Goal: Task Accomplishment & Management: Use online tool/utility

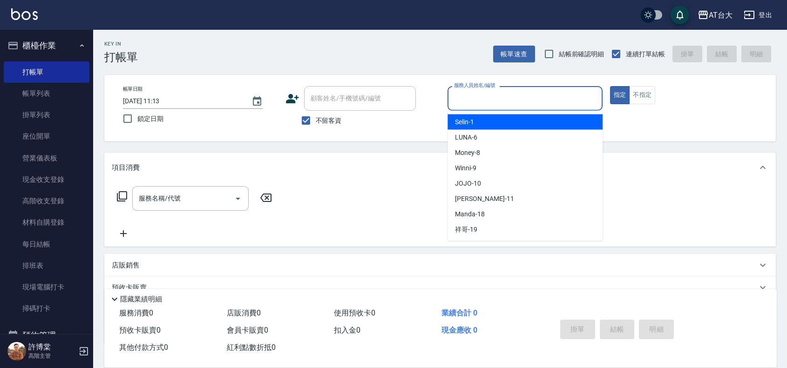
click at [472, 100] on input "服務人員姓名/編號" at bounding box center [525, 98] width 147 height 16
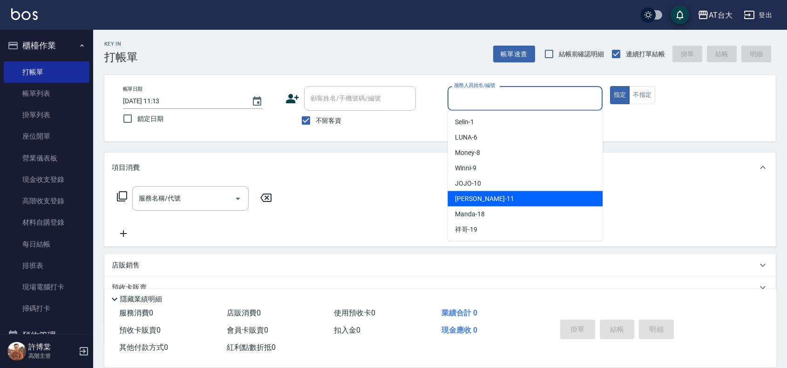
click at [499, 200] on div "[PERSON_NAME] -11" at bounding box center [524, 198] width 155 height 15
type input "[PERSON_NAME]-11"
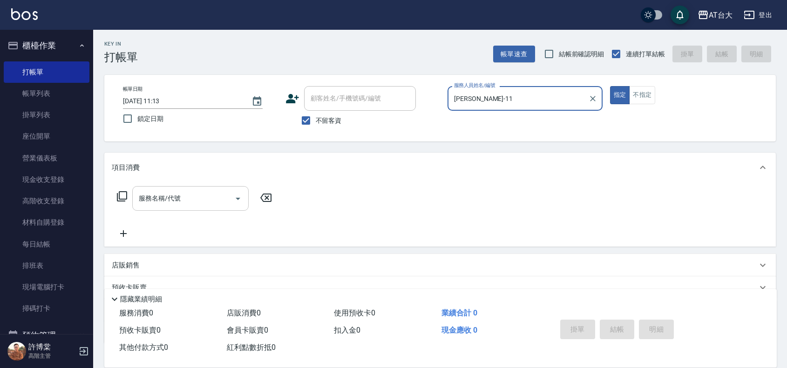
click at [199, 193] on input "服務名稱/代號" at bounding box center [183, 198] width 94 height 16
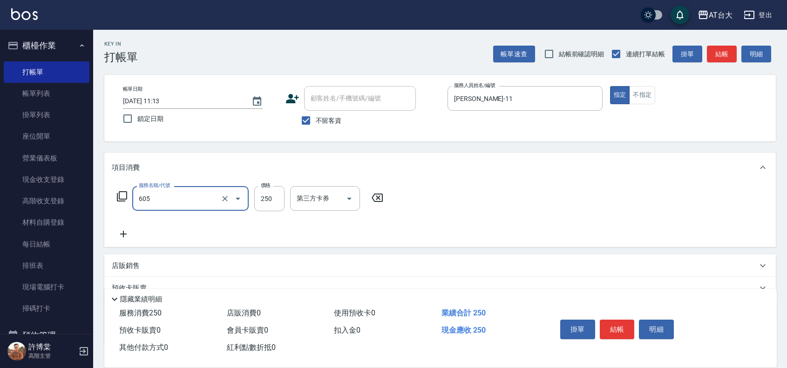
type input "洗髮 (女)(605)"
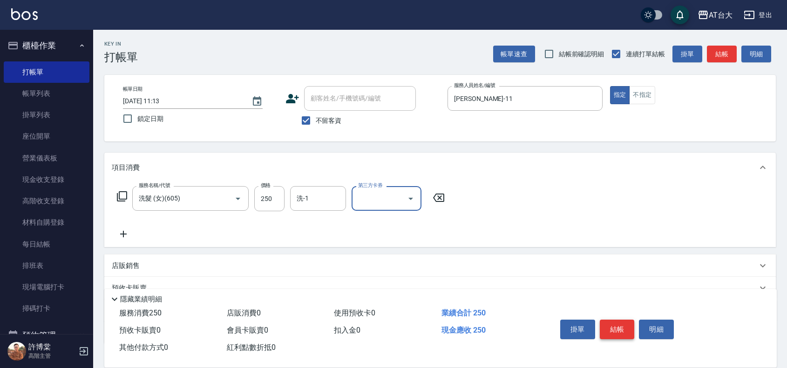
click at [616, 321] on button "結帳" at bounding box center [617, 330] width 35 height 20
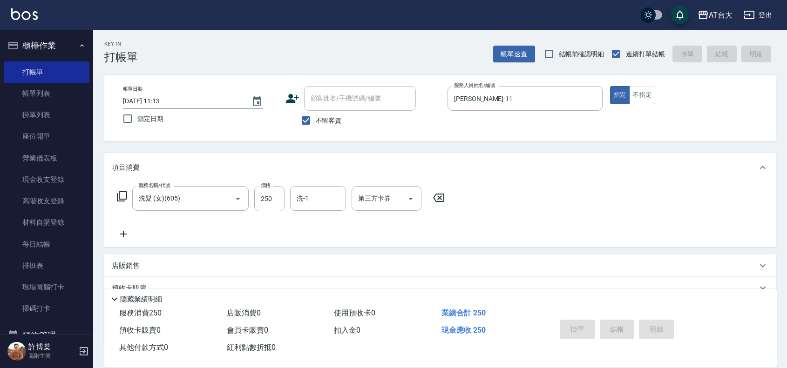
type input "[DATE] 12:07"
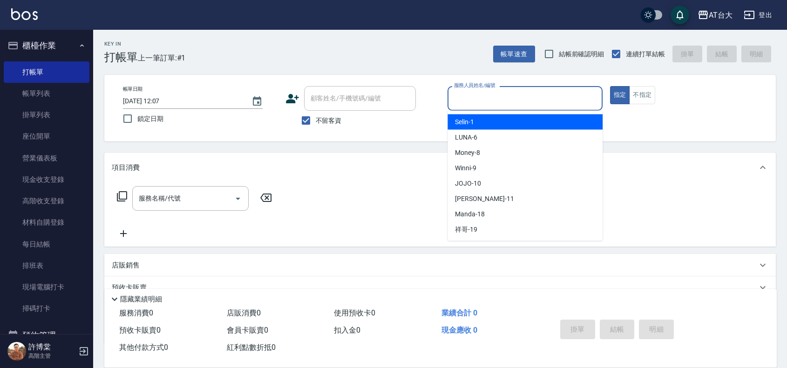
click at [554, 91] on input "服務人員姓名/編號" at bounding box center [525, 98] width 147 height 16
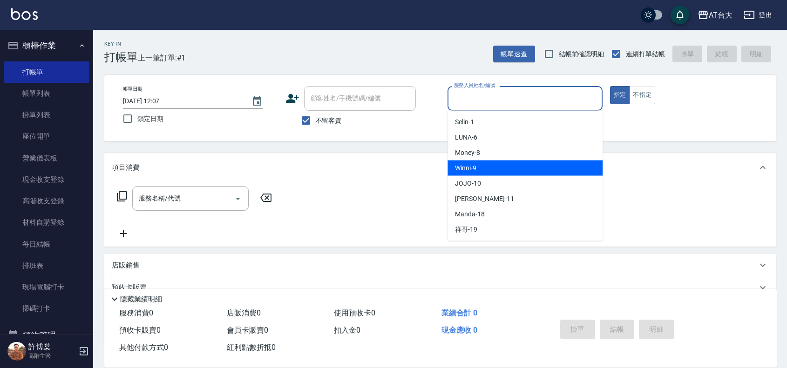
click at [566, 162] on div "Winni -9" at bounding box center [524, 168] width 155 height 15
type input "Winni-9"
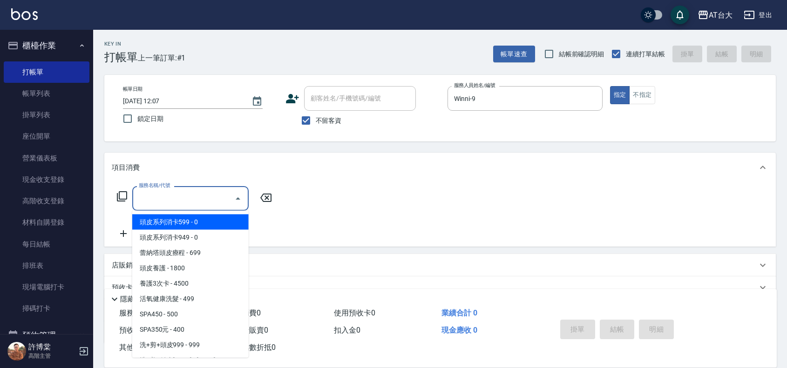
click at [163, 203] on input "服務名稱/代號" at bounding box center [183, 198] width 94 height 16
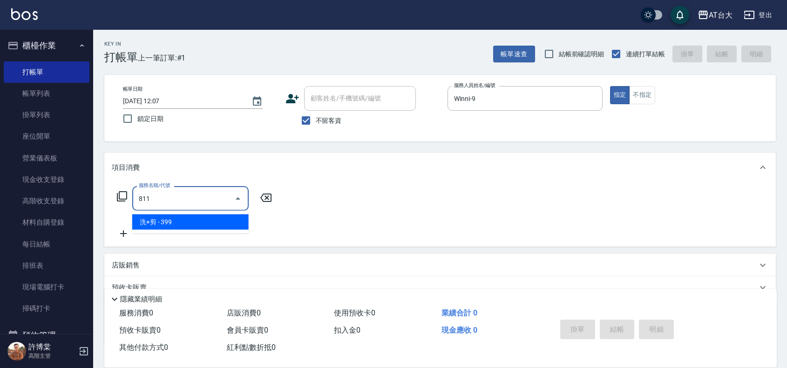
type input "洗+剪(811)"
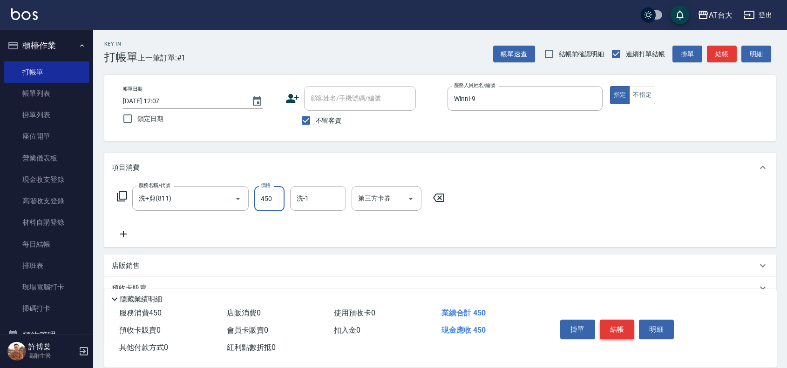
type input "450"
click at [612, 326] on button "結帳" at bounding box center [617, 330] width 35 height 20
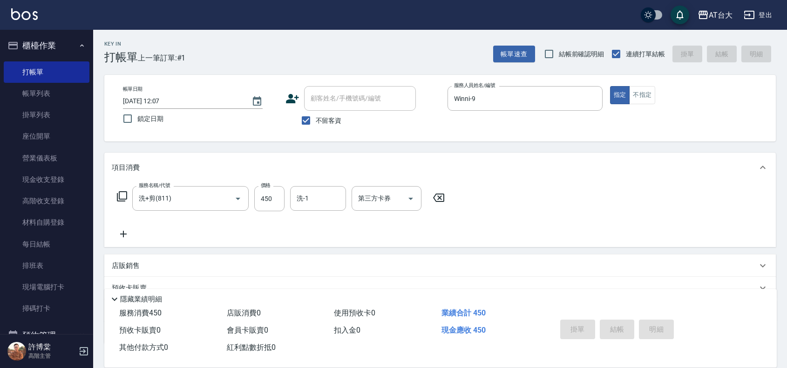
type input "[DATE] 12:08"
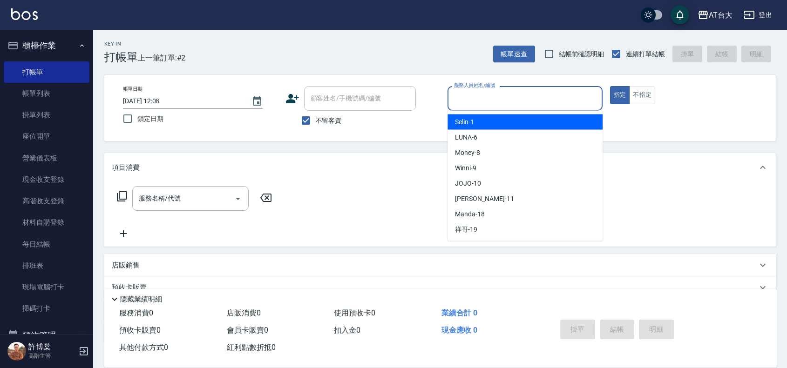
click at [474, 99] on input "服務人員姓名/編號" at bounding box center [525, 98] width 147 height 16
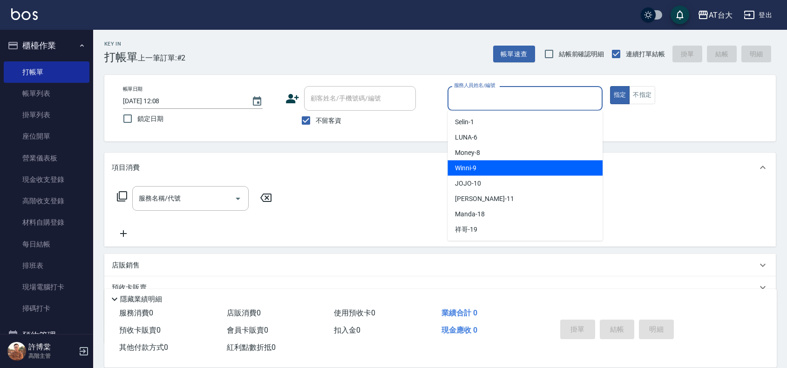
click at [507, 167] on div "Winni -9" at bounding box center [524, 168] width 155 height 15
type input "Winni-9"
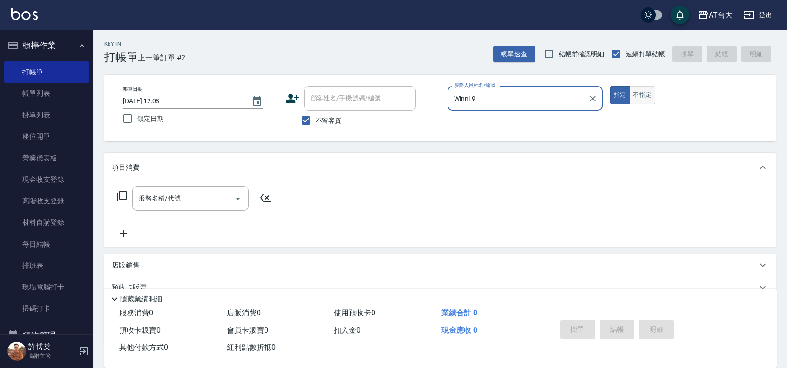
click at [638, 104] on button "不指定" at bounding box center [642, 95] width 26 height 18
click at [197, 194] on input "服務名稱/代號" at bounding box center [183, 198] width 94 height 16
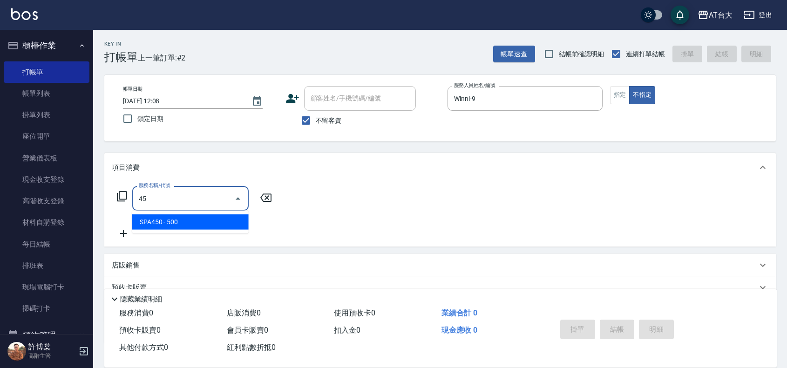
type input "4"
type input "洗+剪(811)"
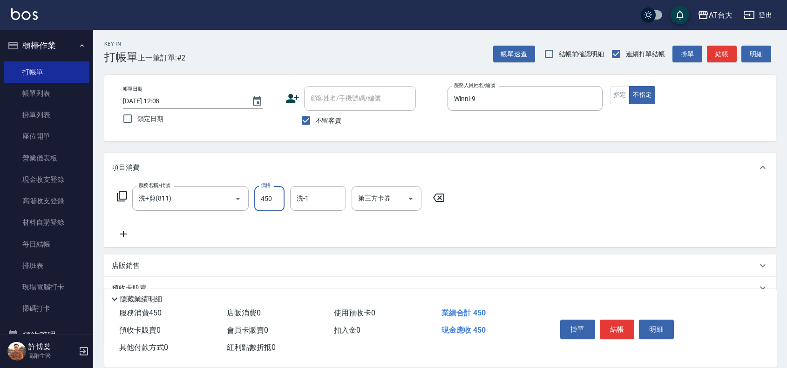
type input "450"
click at [634, 336] on div "掛單 結帳 明細" at bounding box center [617, 330] width 122 height 29
drag, startPoint x: 630, startPoint y: 333, endPoint x: 630, endPoint y: 325, distance: 7.9
click at [630, 332] on button "結帳" at bounding box center [617, 330] width 35 height 20
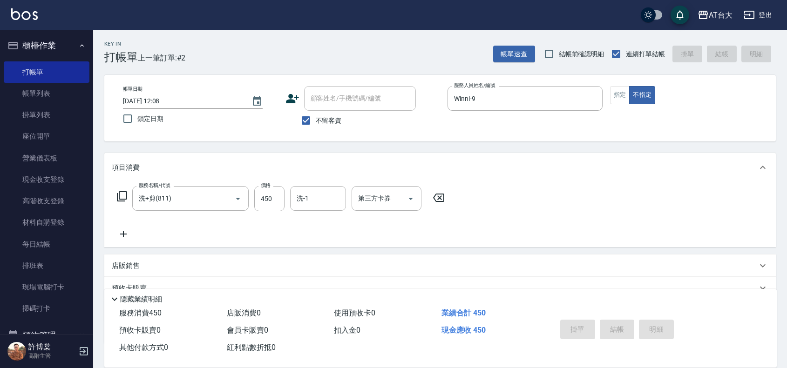
type input "[DATE] 12:45"
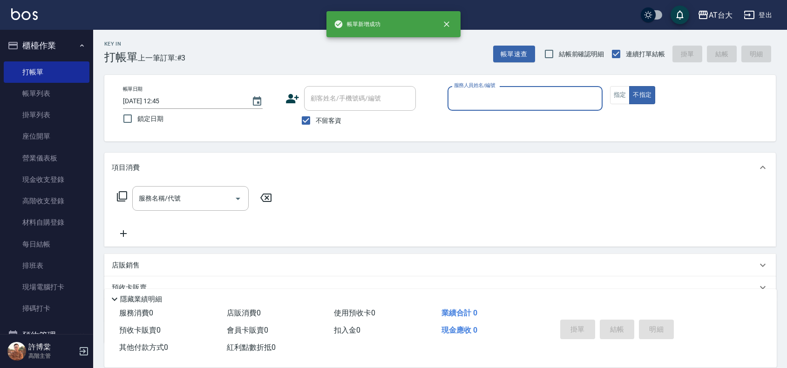
click at [536, 89] on div "服務人員姓名/編號" at bounding box center [524, 98] width 155 height 25
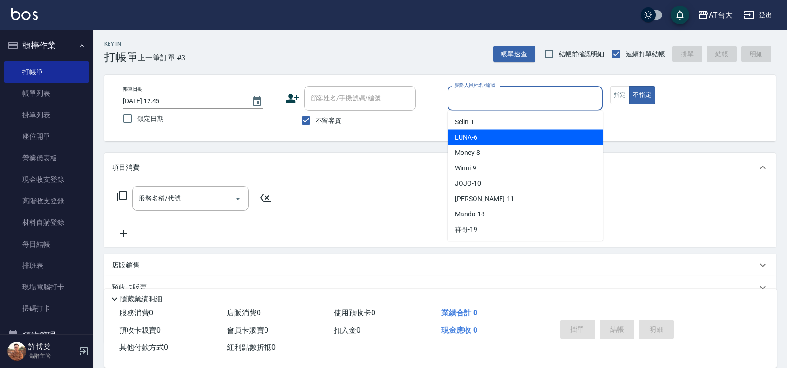
click at [499, 140] on div "LUNA -6" at bounding box center [524, 137] width 155 height 15
type input "LUNA-6"
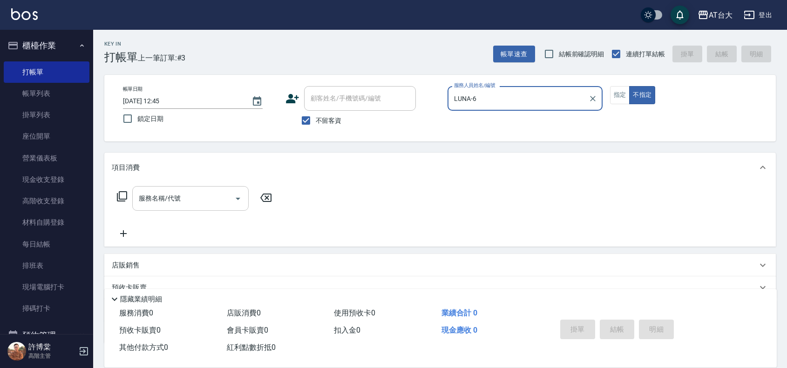
click at [157, 204] on input "服務名稱/代號" at bounding box center [183, 198] width 94 height 16
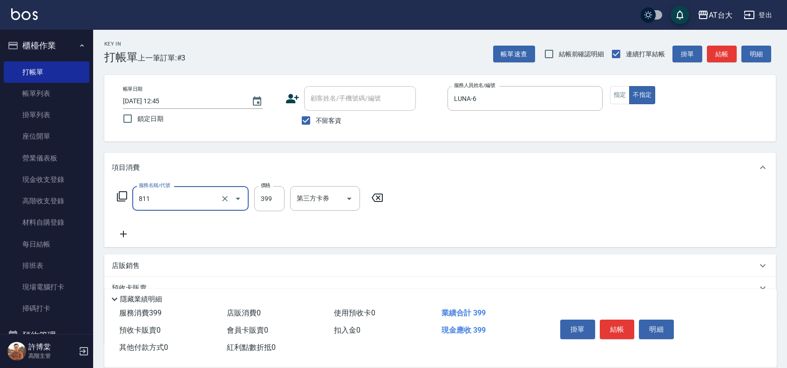
type input "洗+剪(811)"
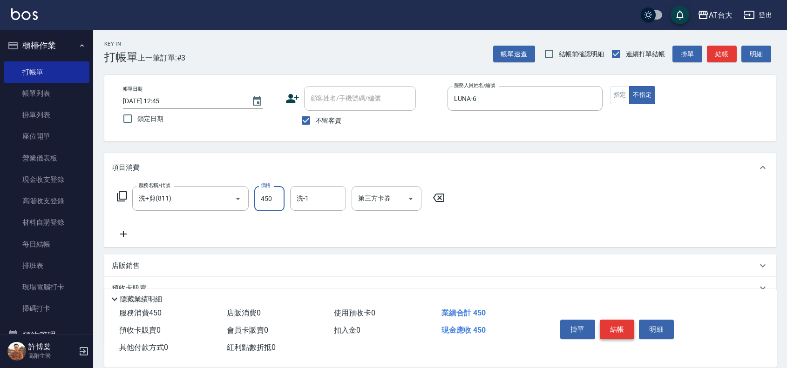
type input "450"
click at [622, 330] on button "結帳" at bounding box center [617, 330] width 35 height 20
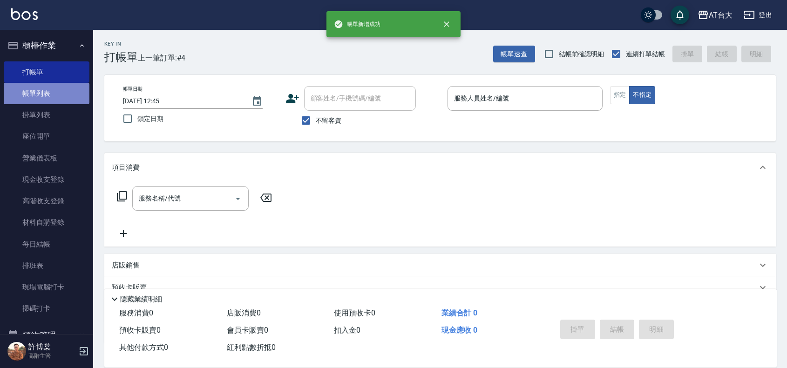
click at [71, 91] on link "帳單列表" at bounding box center [47, 93] width 86 height 21
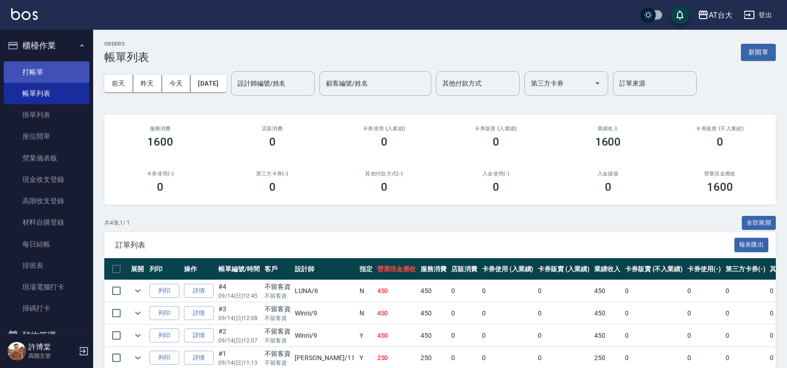
click at [43, 64] on link "打帳單" at bounding box center [47, 71] width 86 height 21
